Goal: Information Seeking & Learning: Learn about a topic

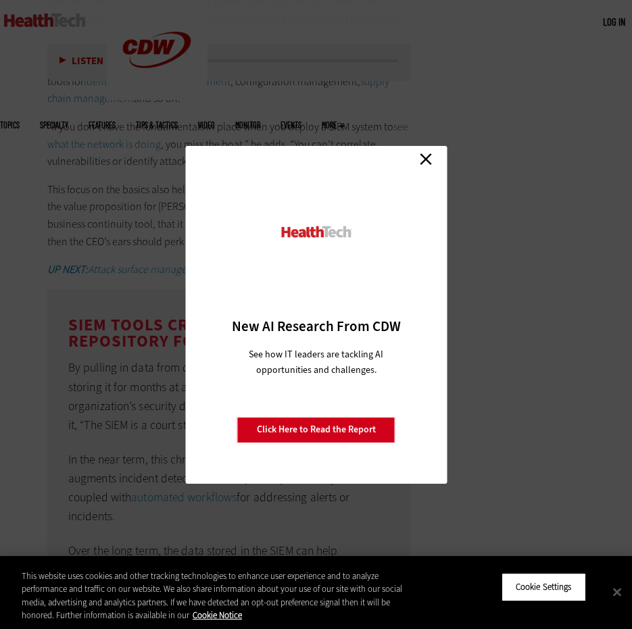
scroll to position [2839, 0]
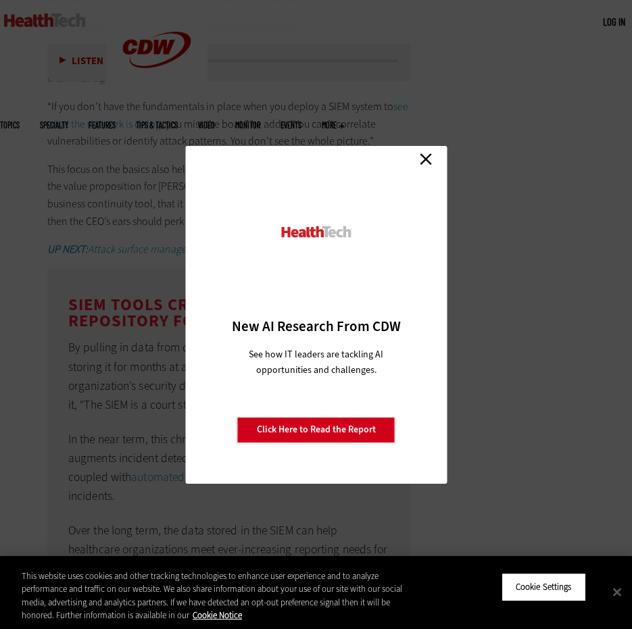
click at [411, 166] on div "Close New AI Research From CDW See how IT leaders are tackling AI opportunities…" at bounding box center [316, 315] width 262 height 338
click at [427, 164] on link "Close" at bounding box center [426, 159] width 20 height 20
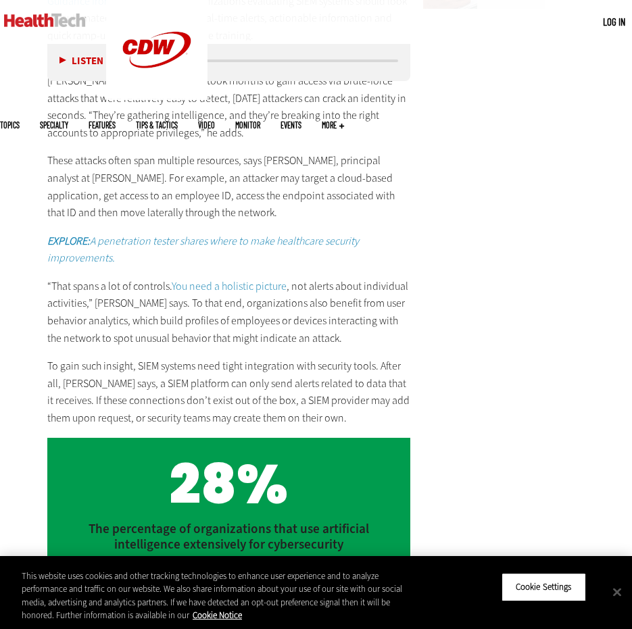
scroll to position [1953, 0]
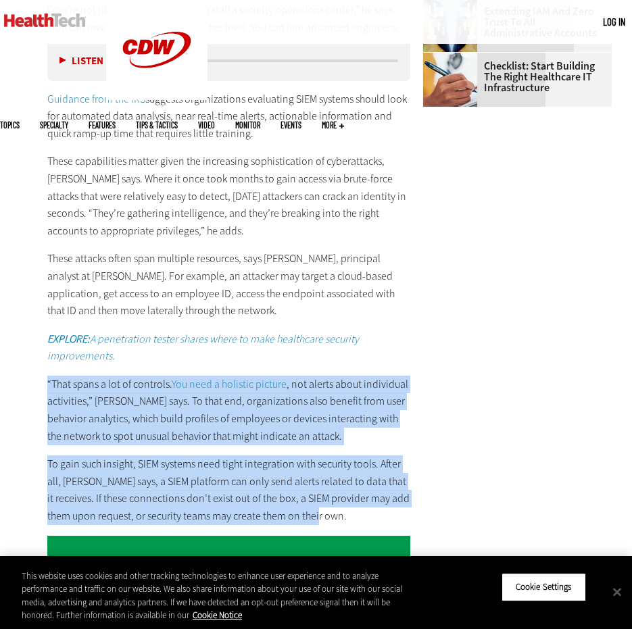
drag, startPoint x: 49, startPoint y: 351, endPoint x: 349, endPoint y: 480, distance: 327.0
click at [349, 480] on div "For [PERSON_NAME], managed services offer a first line of defense . The vendor …" at bounding box center [228, 200] width 363 height 649
copy div "“That spans a lot of controls. You need a holistic picture , not alerts about i…"
click at [306, 385] on p "“That spans a lot of controls. You need a holistic picture , not alerts about i…" at bounding box center [228, 410] width 363 height 69
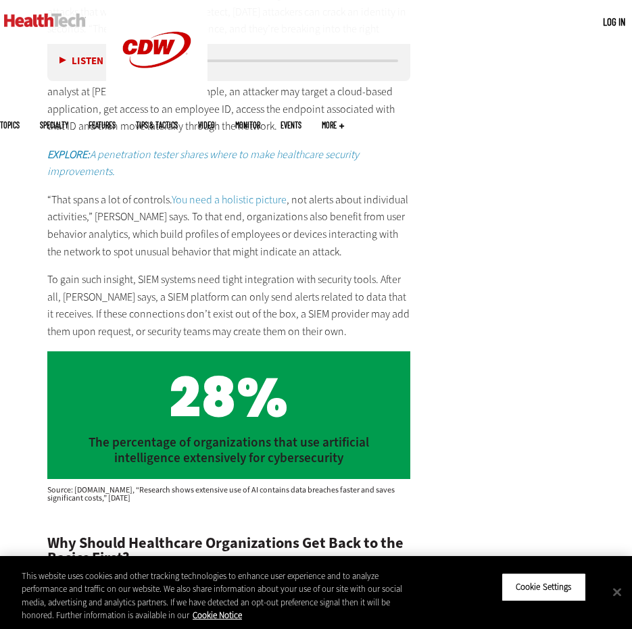
scroll to position [2155, 0]
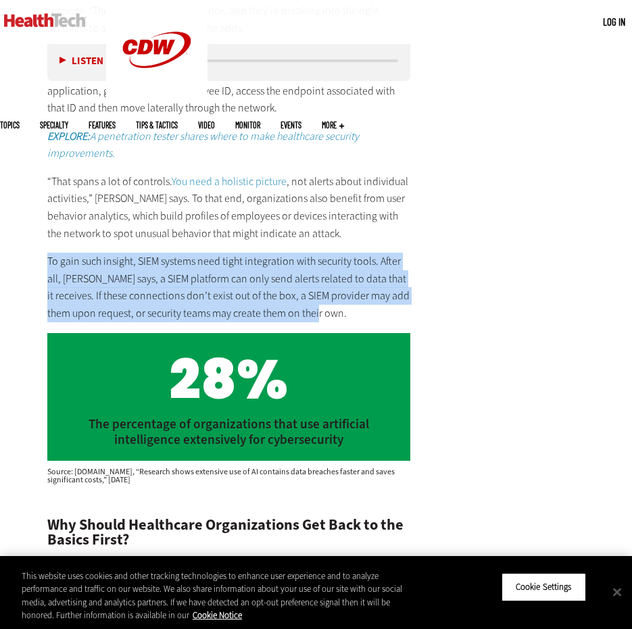
drag, startPoint x: 48, startPoint y: 223, endPoint x: 352, endPoint y: 278, distance: 309.2
click at [352, 278] on p "To gain such insight, SIEM systems need tight integration with security tools. …" at bounding box center [228, 287] width 363 height 69
copy p "To gain such insight, SIEM systems need tight integration with security tools. …"
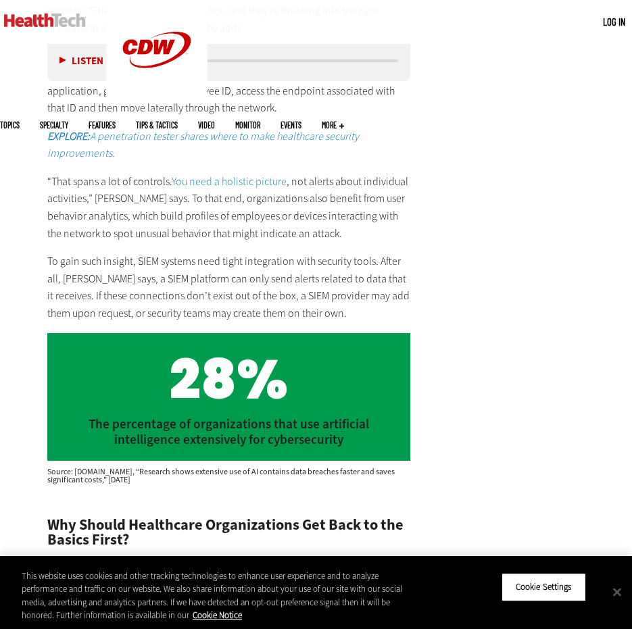
click at [391, 202] on p "“That spans a lot of controls. You need a holistic picture , not alerts about i…" at bounding box center [228, 207] width 363 height 69
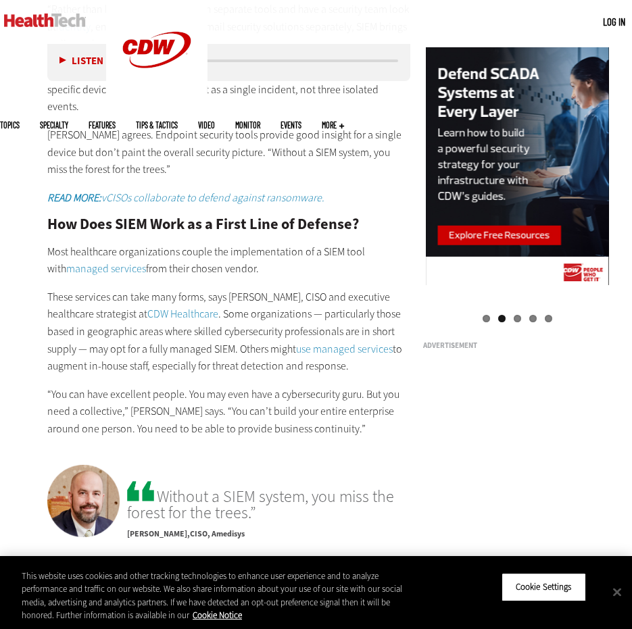
scroll to position [1277, 0]
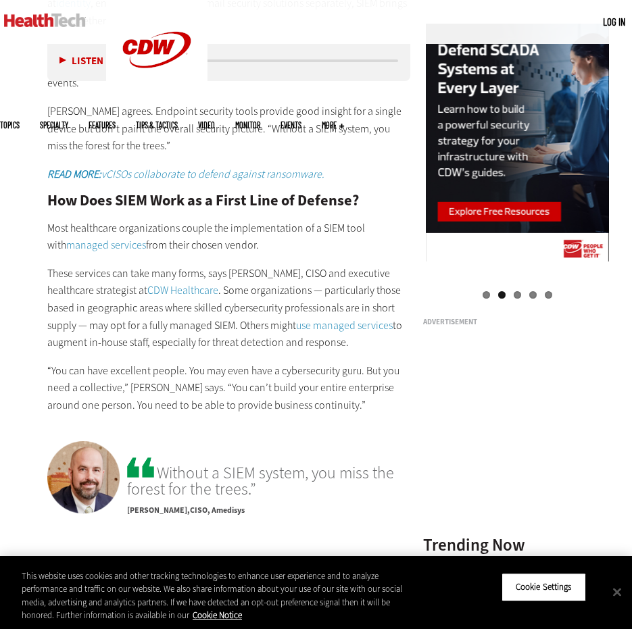
drag, startPoint x: 237, startPoint y: 332, endPoint x: 234, endPoint y: 320, distance: 12.5
click at [237, 362] on p "“You can have excellent people. You may even have a cybersecurity guru. But you…" at bounding box center [228, 388] width 363 height 52
